Goal: Find specific page/section: Find specific page/section

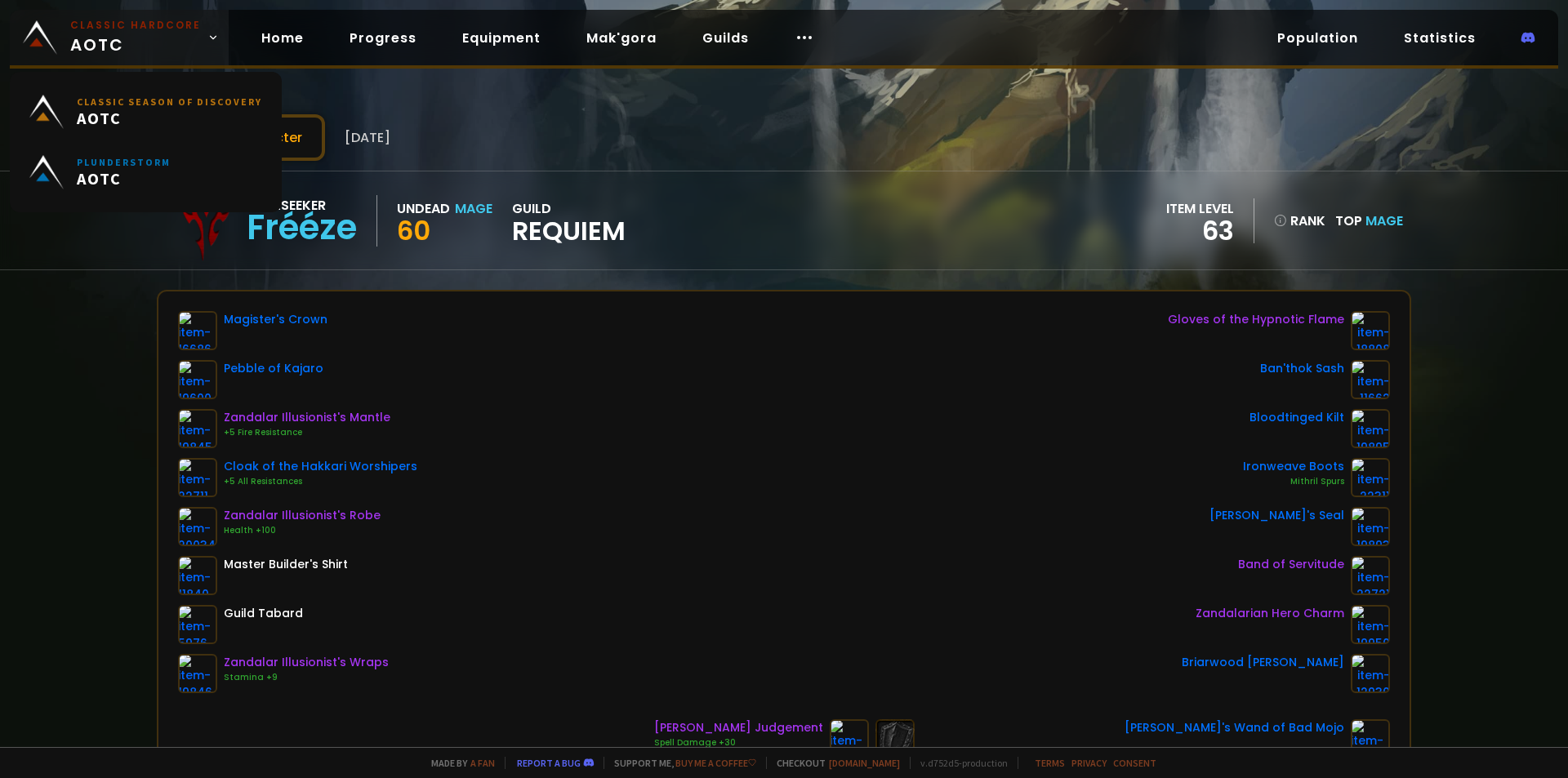
click at [54, 33] on img at bounding box center [39, 37] width 34 height 34
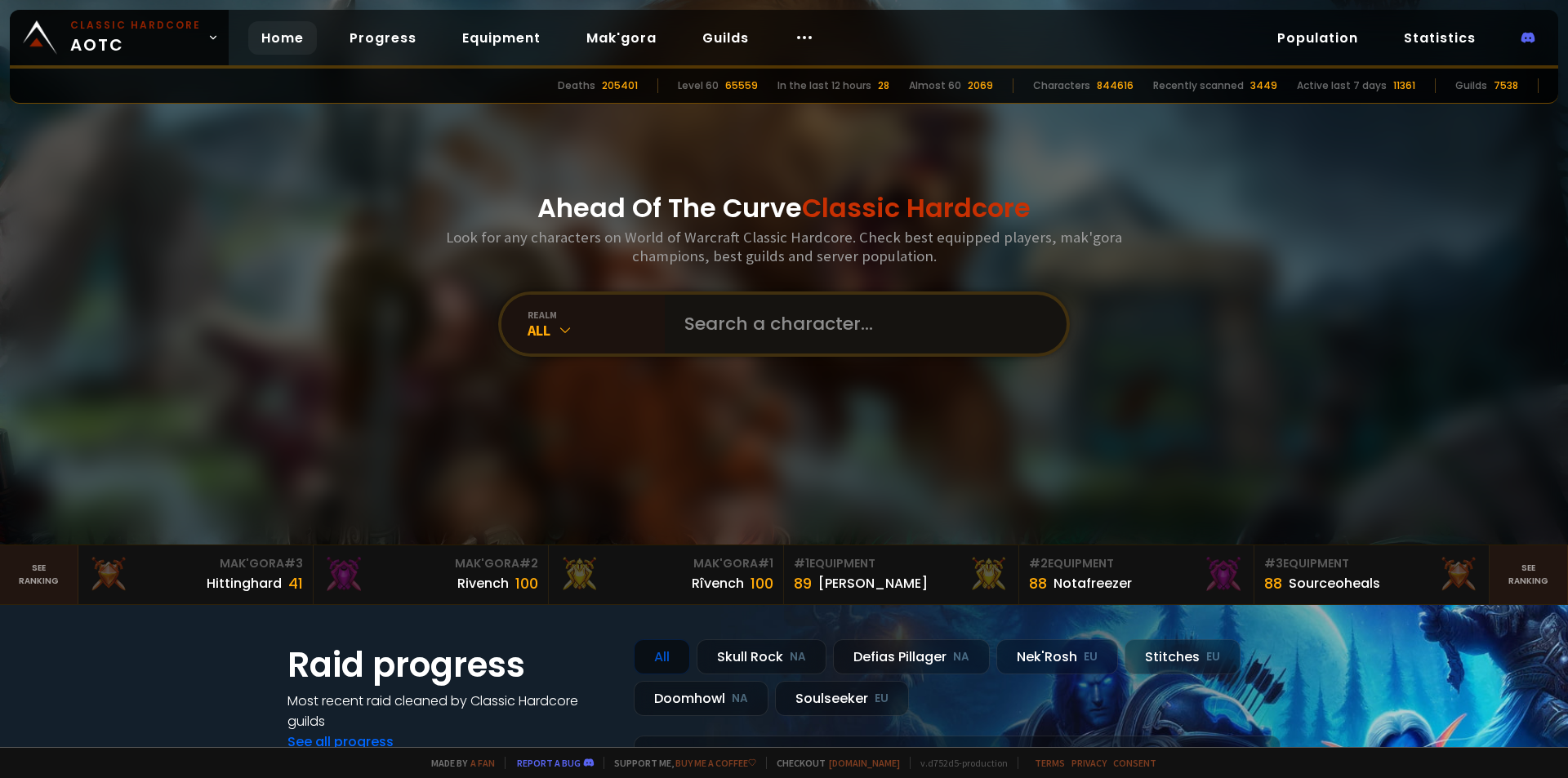
click at [674, 332] on input "text" at bounding box center [860, 324] width 373 height 59
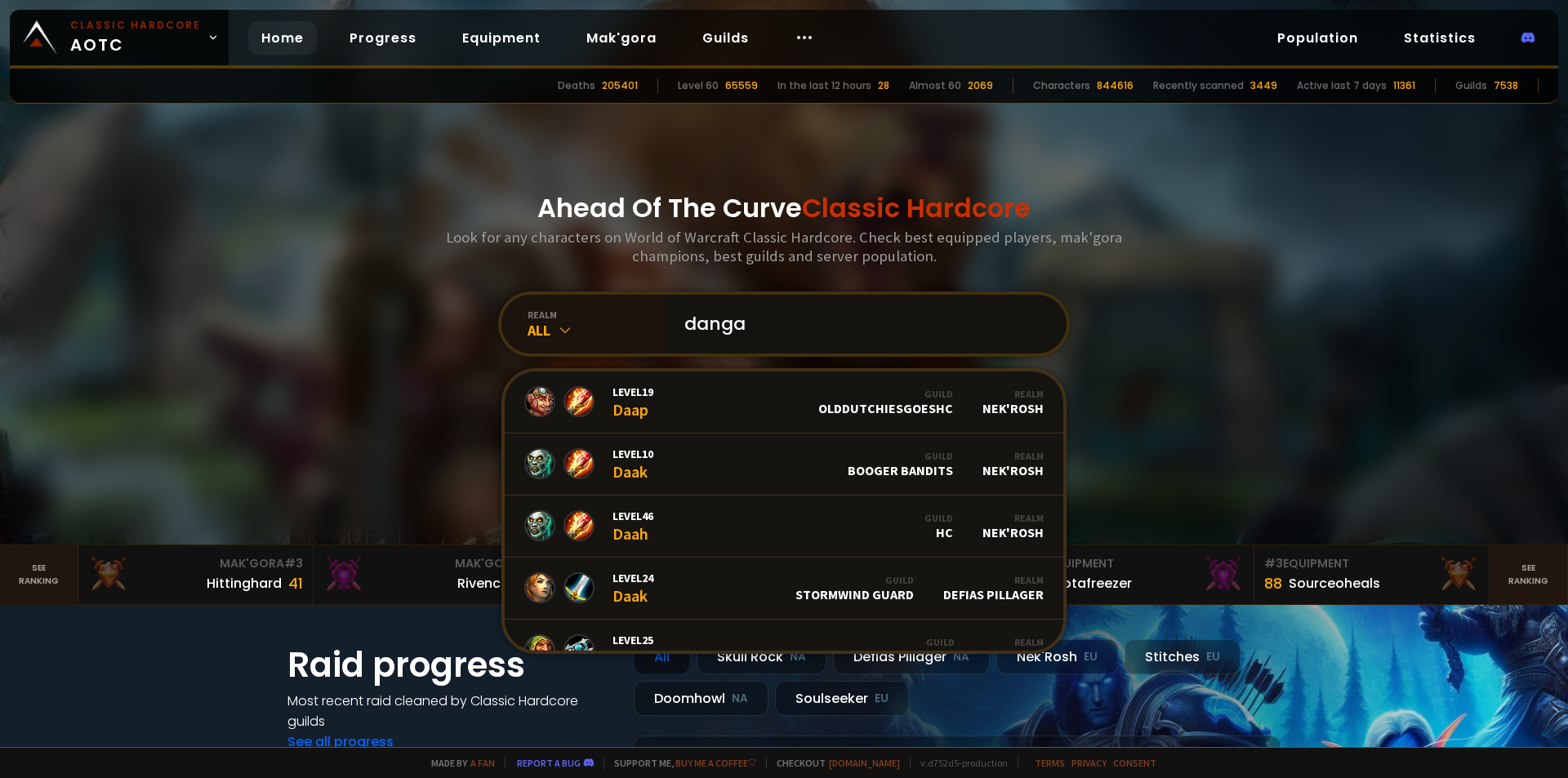
type input "dangar"
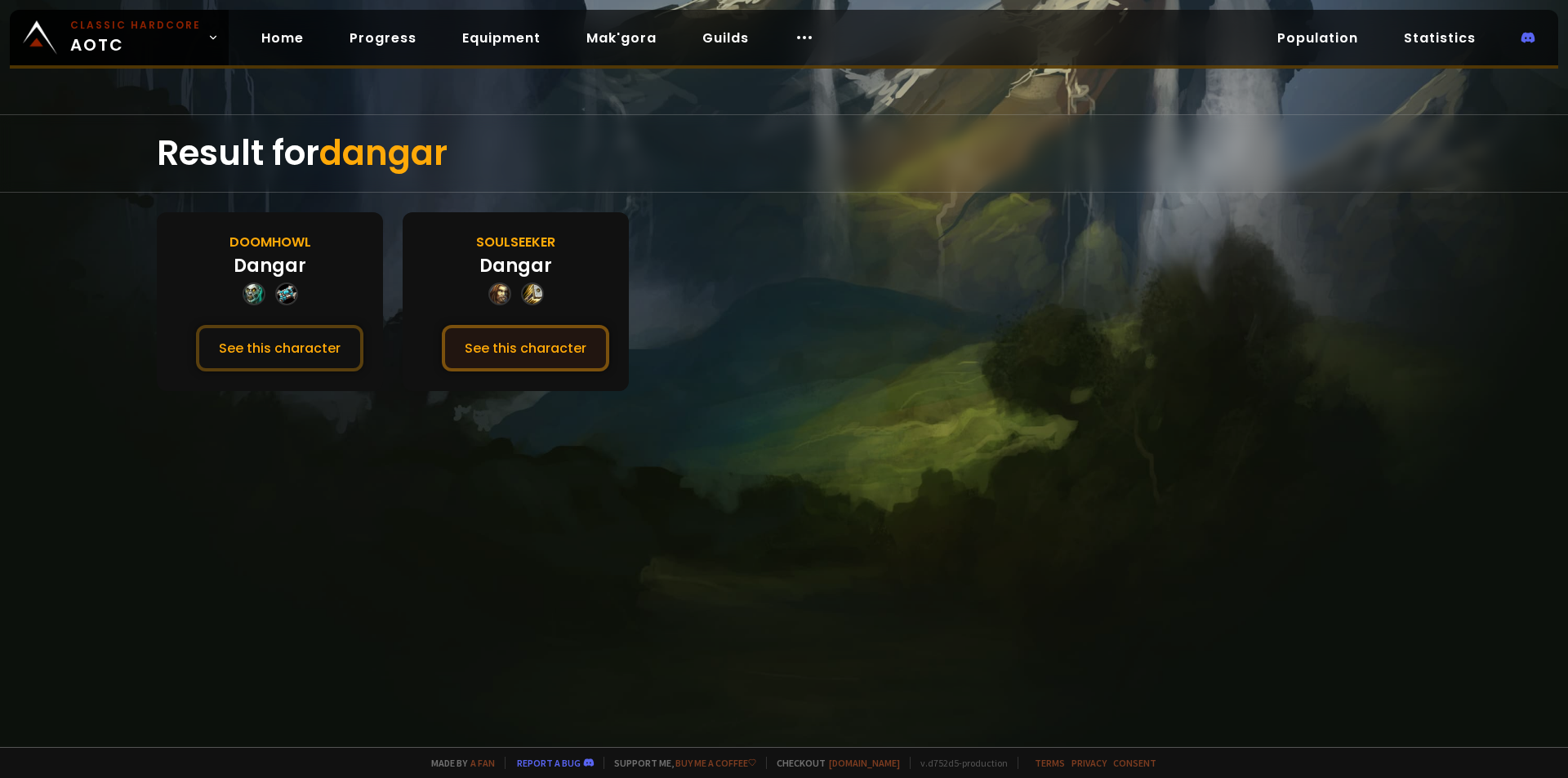
click at [518, 352] on button "See this character" at bounding box center [525, 348] width 168 height 47
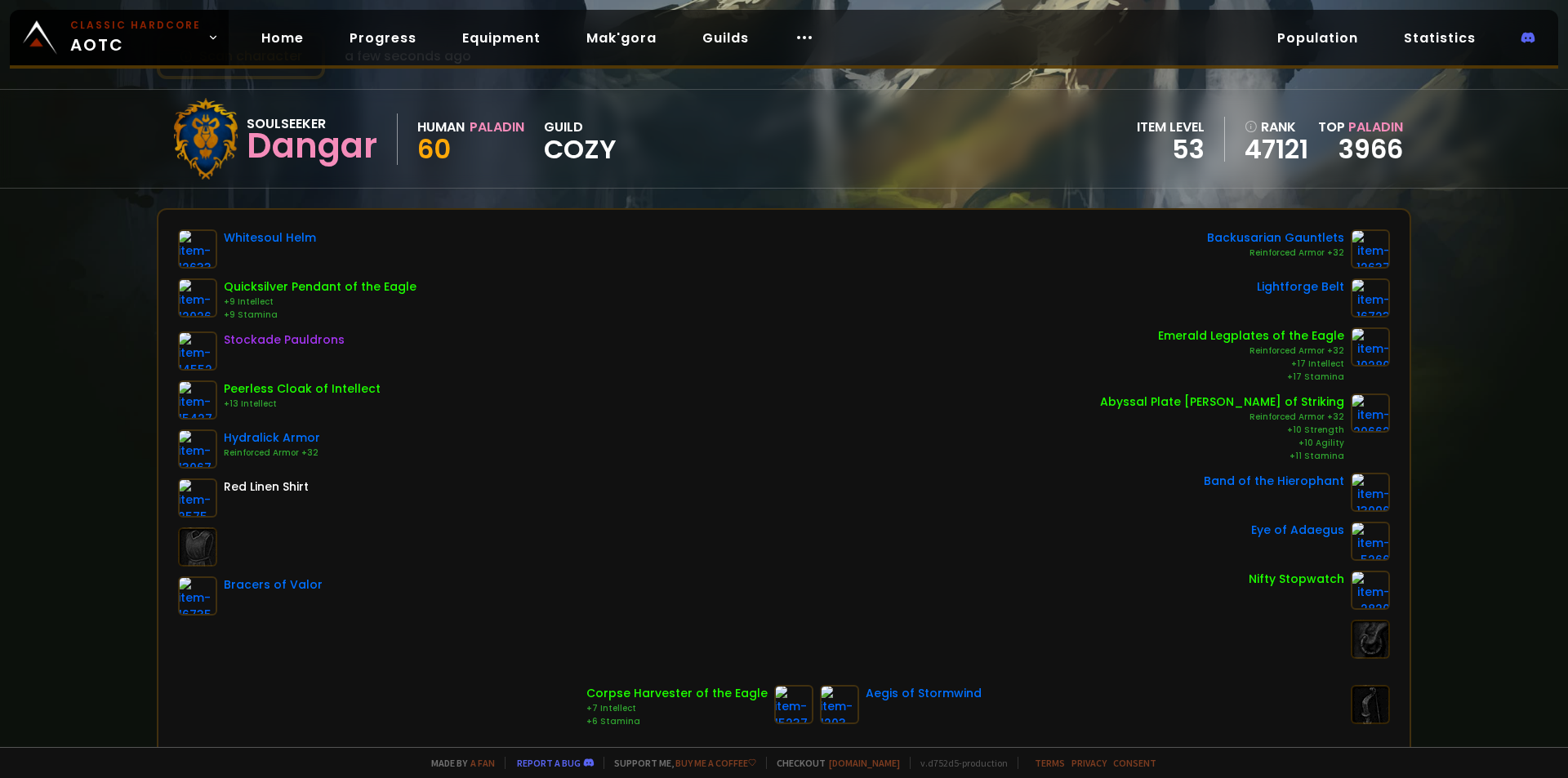
scroll to position [163, 0]
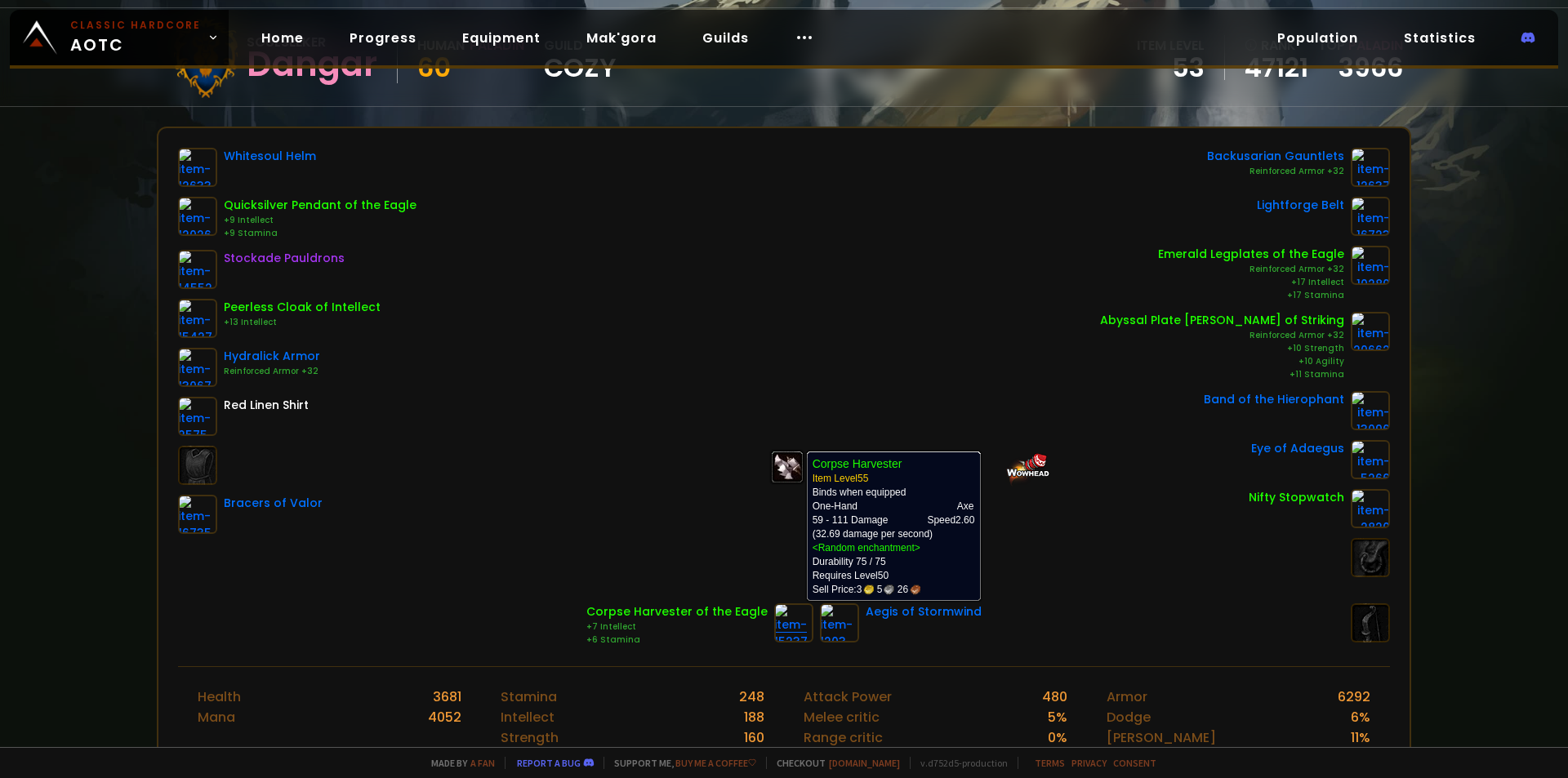
click at [778, 612] on img at bounding box center [793, 622] width 39 height 39
click at [774, 611] on img at bounding box center [793, 622] width 39 height 39
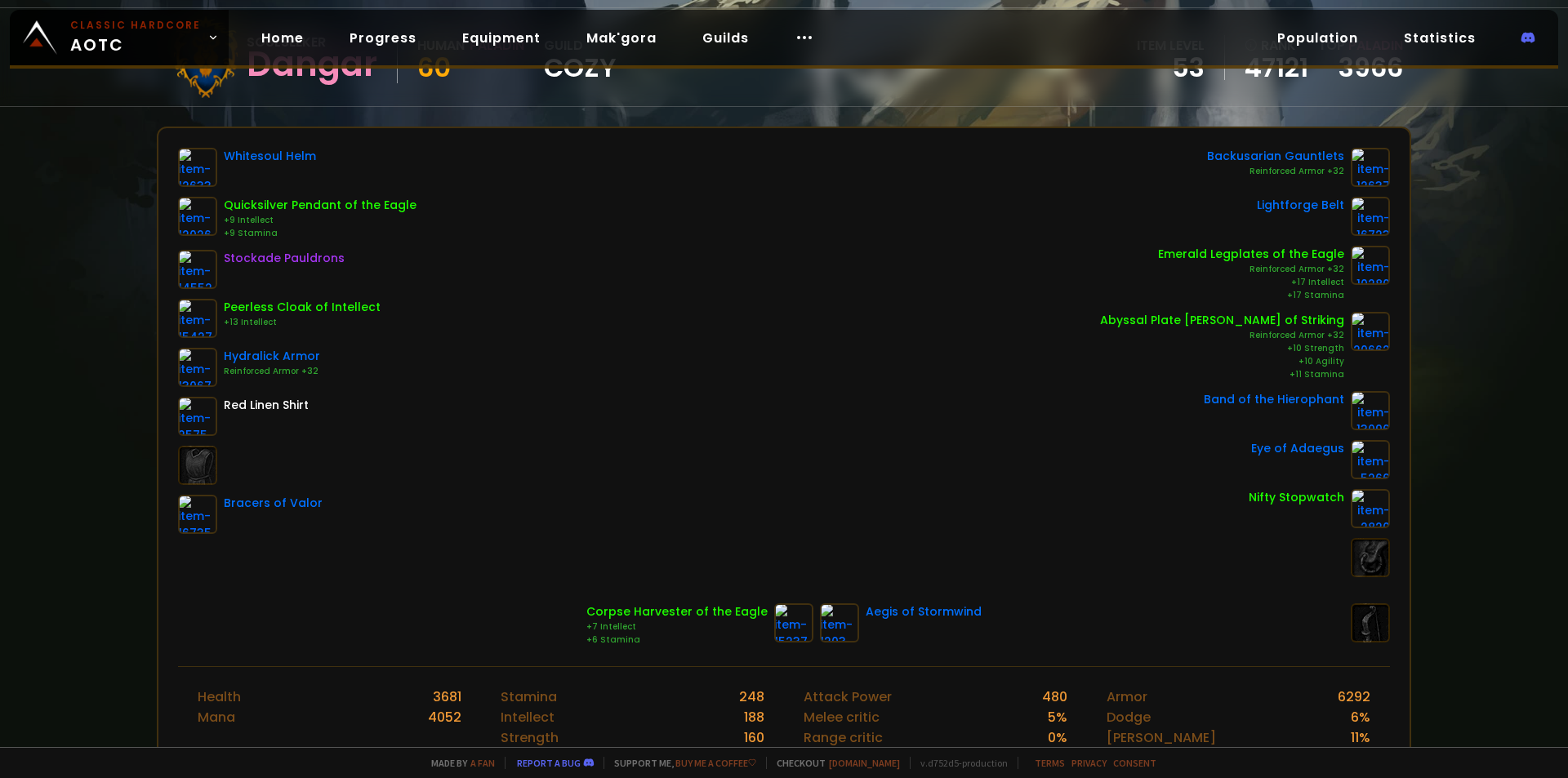
click at [125, 383] on div "Scan character a few seconds ago Soulseeker Dangar Human Paladin 60 guild Cozy …" at bounding box center [784, 374] width 1568 height 747
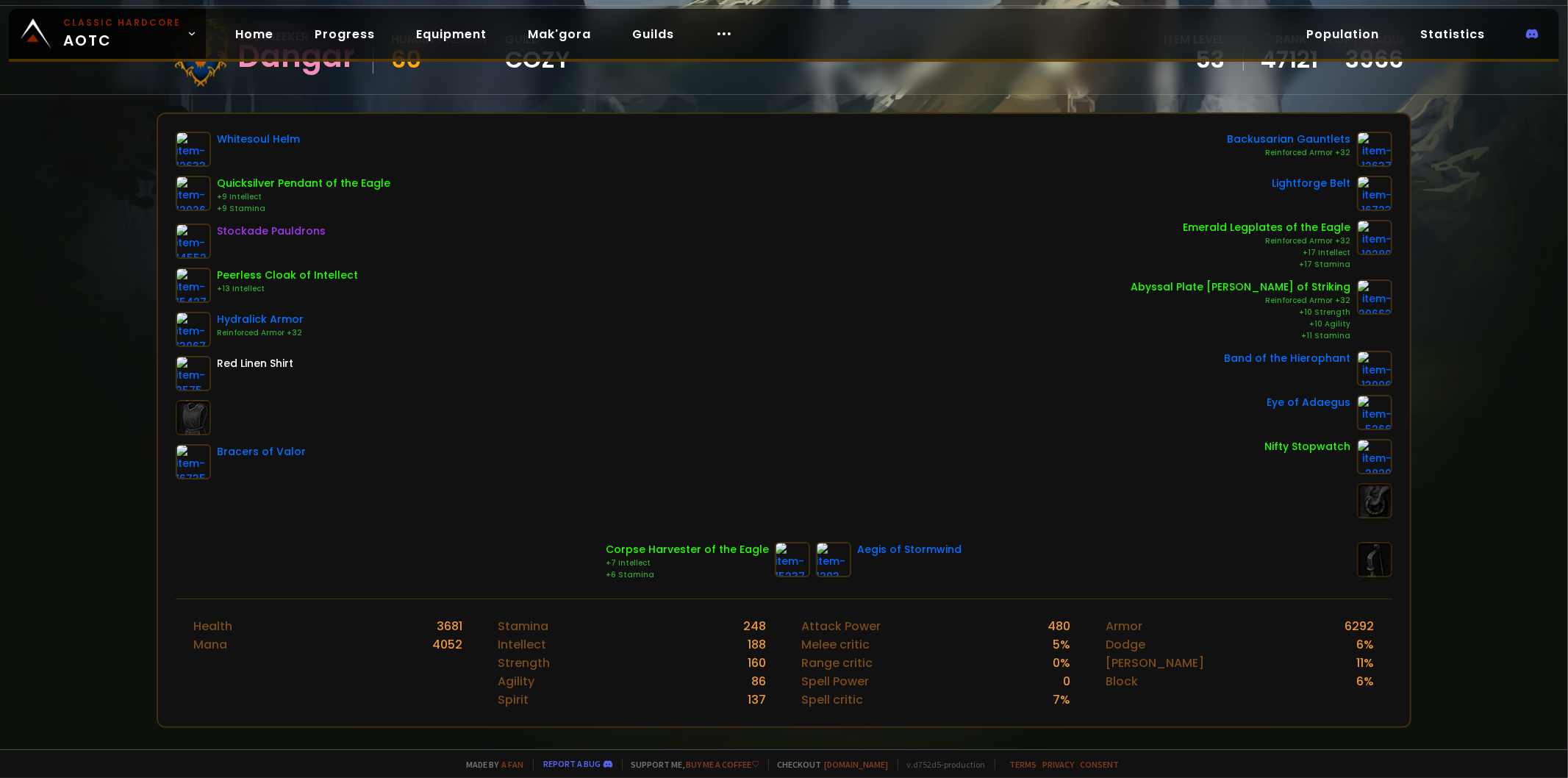
scroll to position [138, 0]
